Goal: Find specific page/section: Find specific page/section

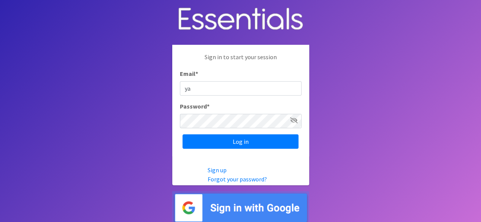
type input "yamoni@jaxdiaperbank.org"
click at [182, 135] on input "Log in" at bounding box center [240, 142] width 116 height 14
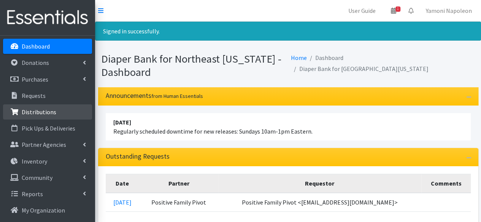
click at [81, 114] on link "Distributions" at bounding box center [47, 112] width 89 height 15
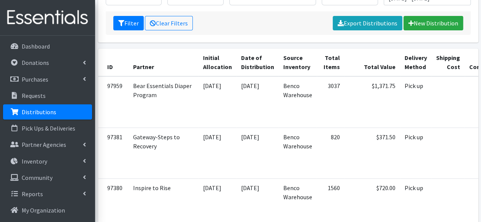
scroll to position [108, 0]
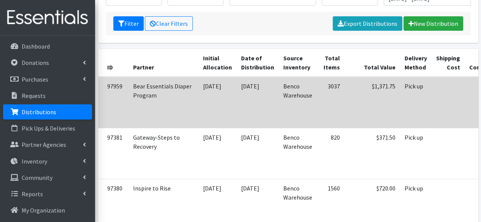
click at [137, 98] on td "Bear Essentials Diaper Program" at bounding box center [163, 102] width 70 height 51
